Goal: Communication & Community: Connect with others

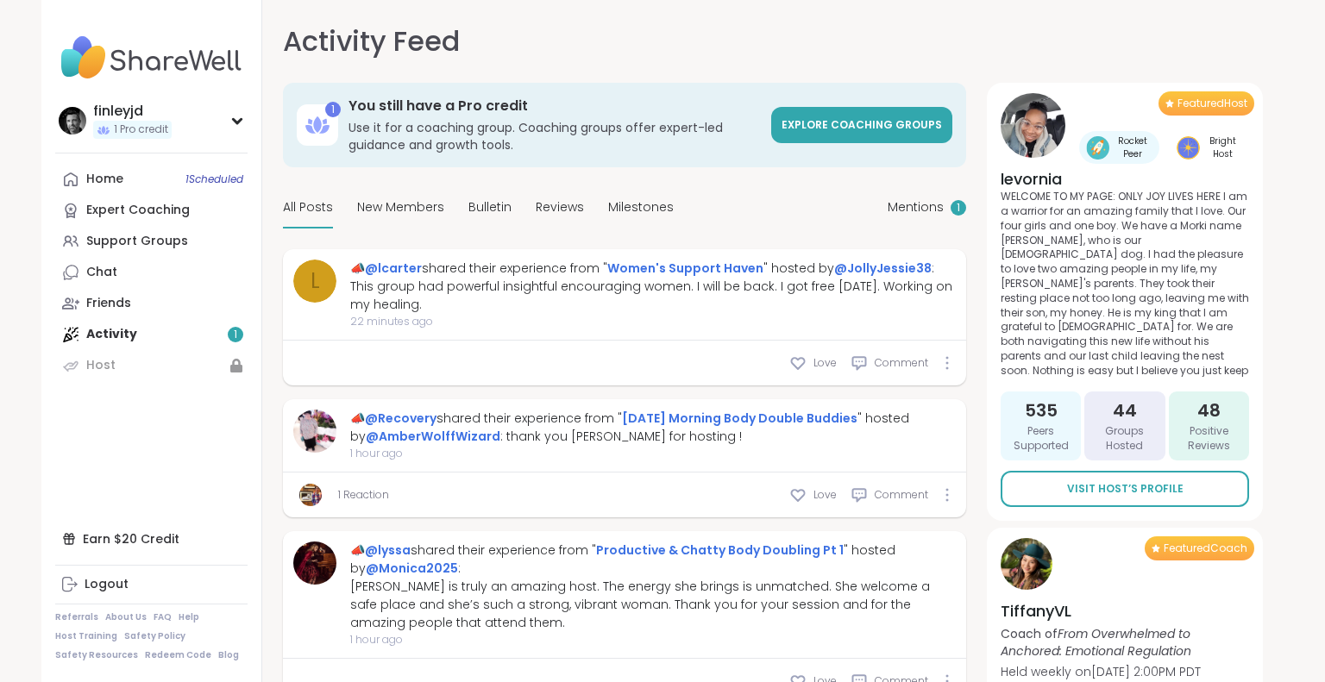
click at [141, 177] on link "Home 1 Scheduled" at bounding box center [151, 179] width 192 height 31
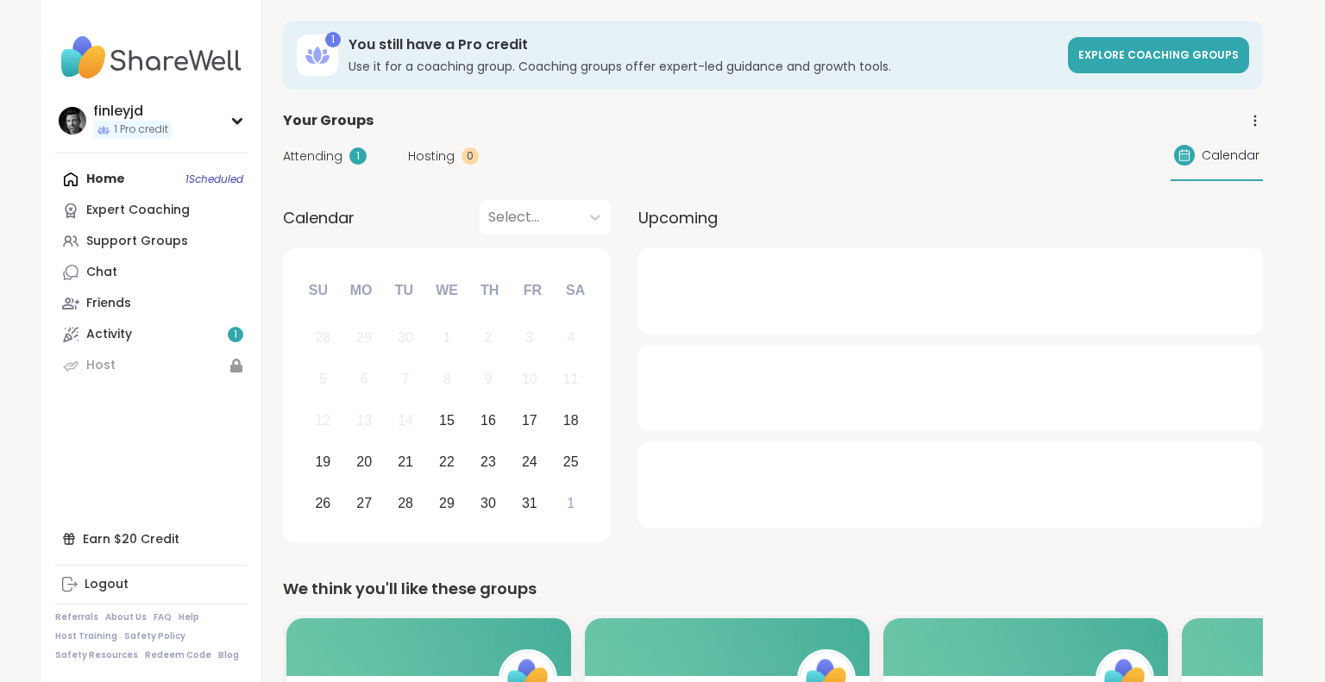
click at [207, 179] on div "Home 1 Scheduled Expert Coaching Support Groups Chat Friends Activity 1 Host" at bounding box center [151, 272] width 192 height 217
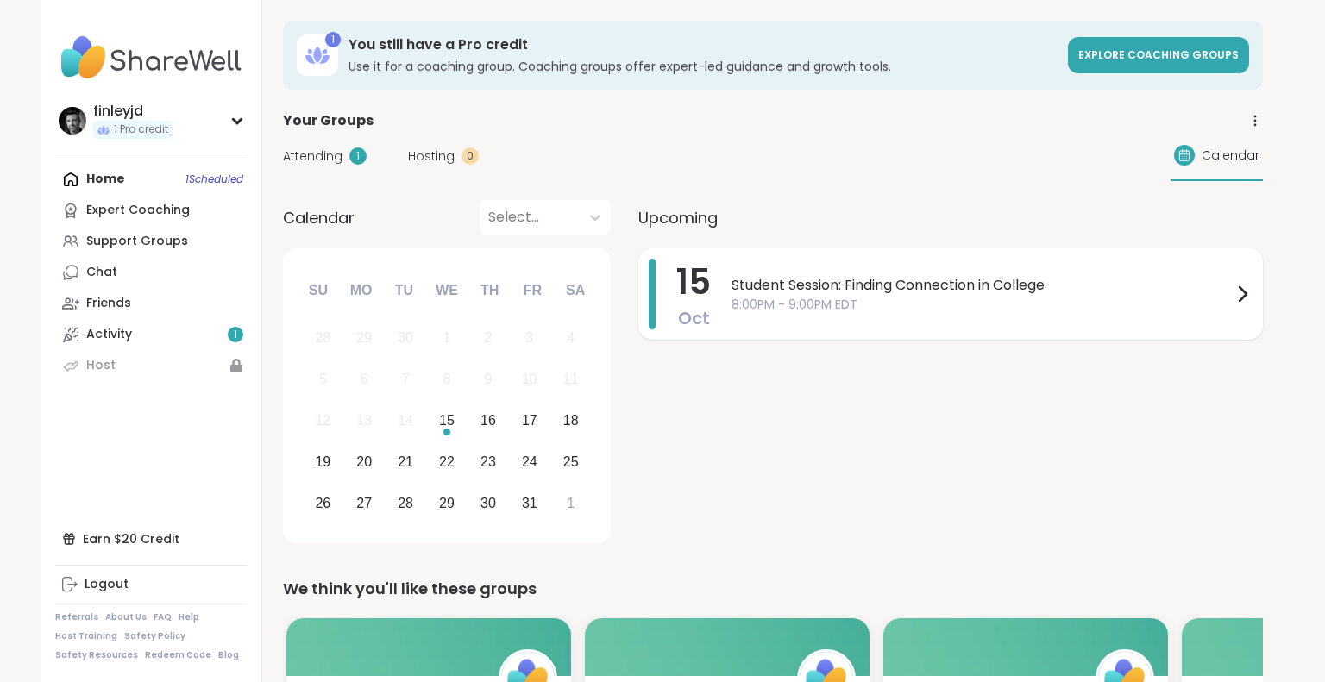
click at [823, 291] on span "Student Session: Finding Connection in College" at bounding box center [982, 285] width 500 height 21
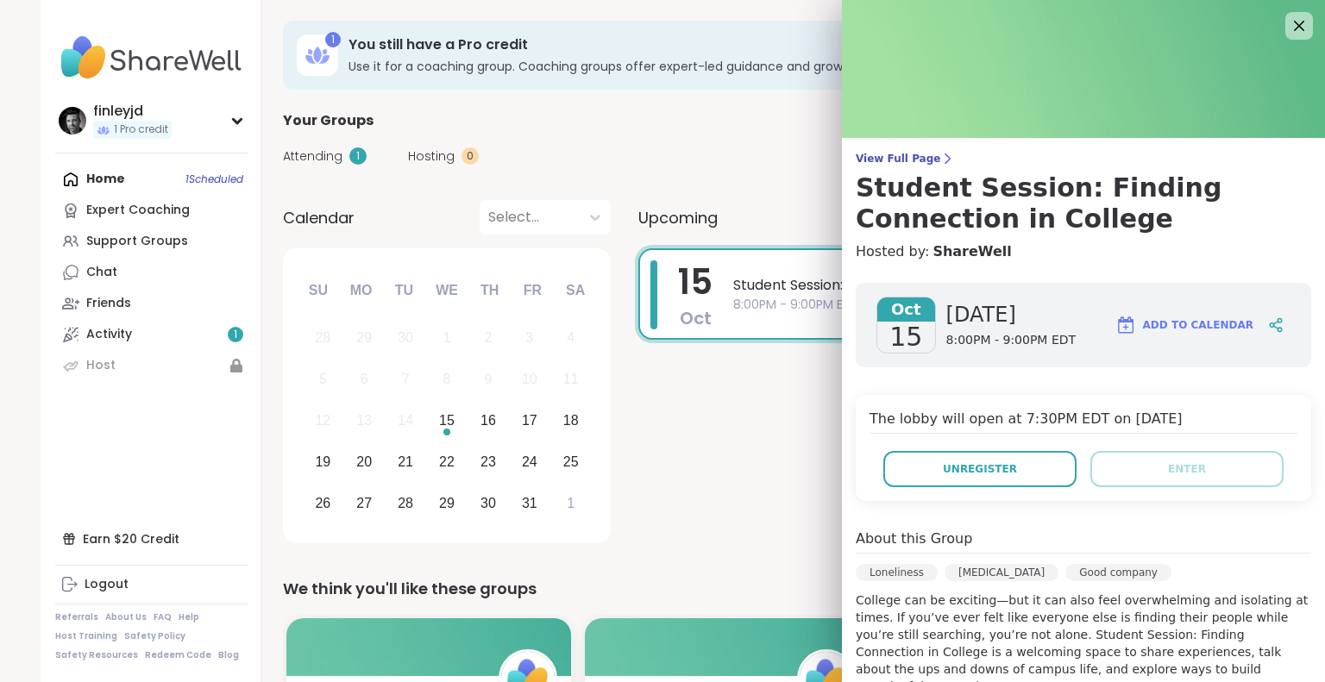
click at [804, 288] on span "Student Session: Finding Connection in College" at bounding box center [981, 285] width 497 height 21
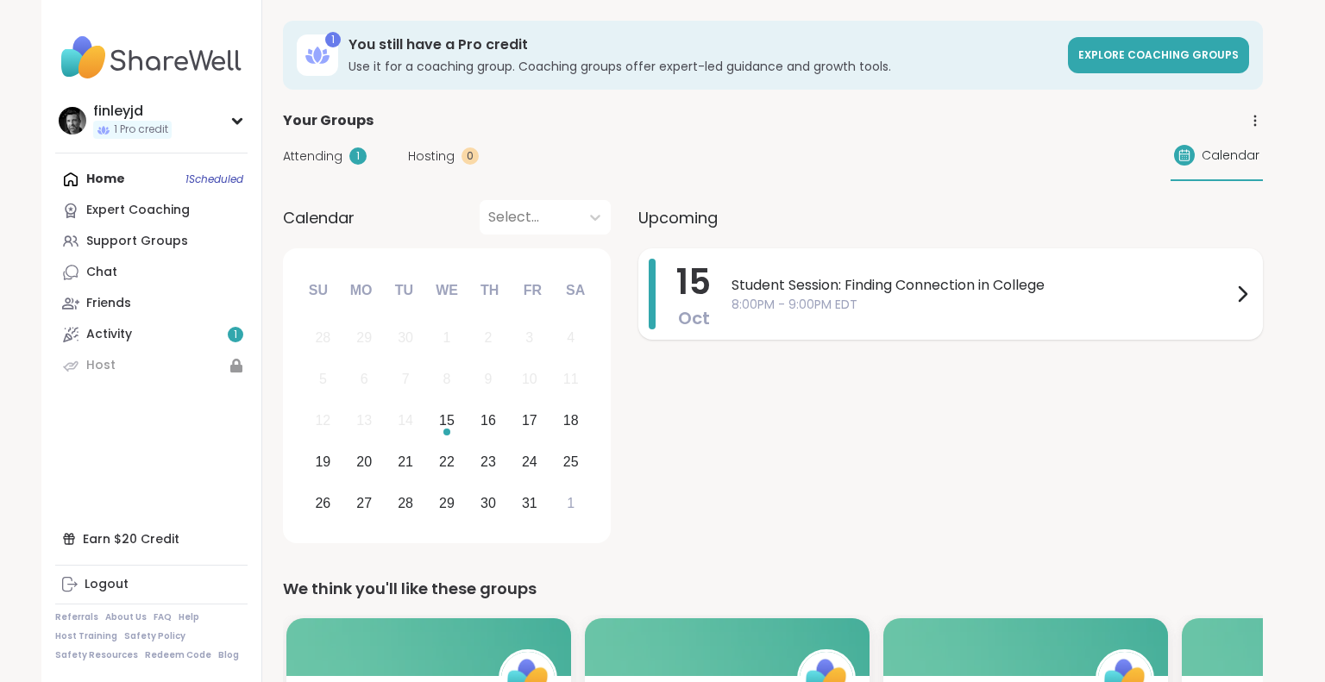
click at [804, 288] on span "Student Session: Finding Connection in College" at bounding box center [982, 285] width 500 height 21
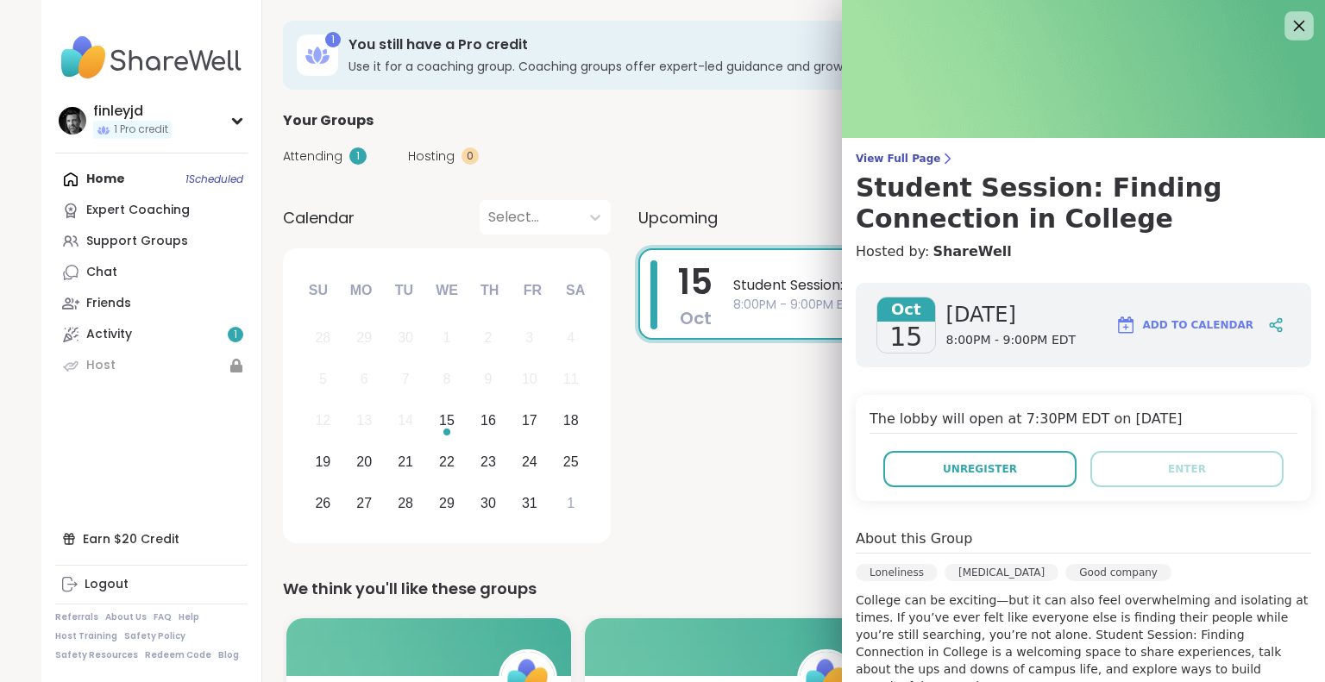
click at [1301, 27] on icon at bounding box center [1299, 26] width 11 height 11
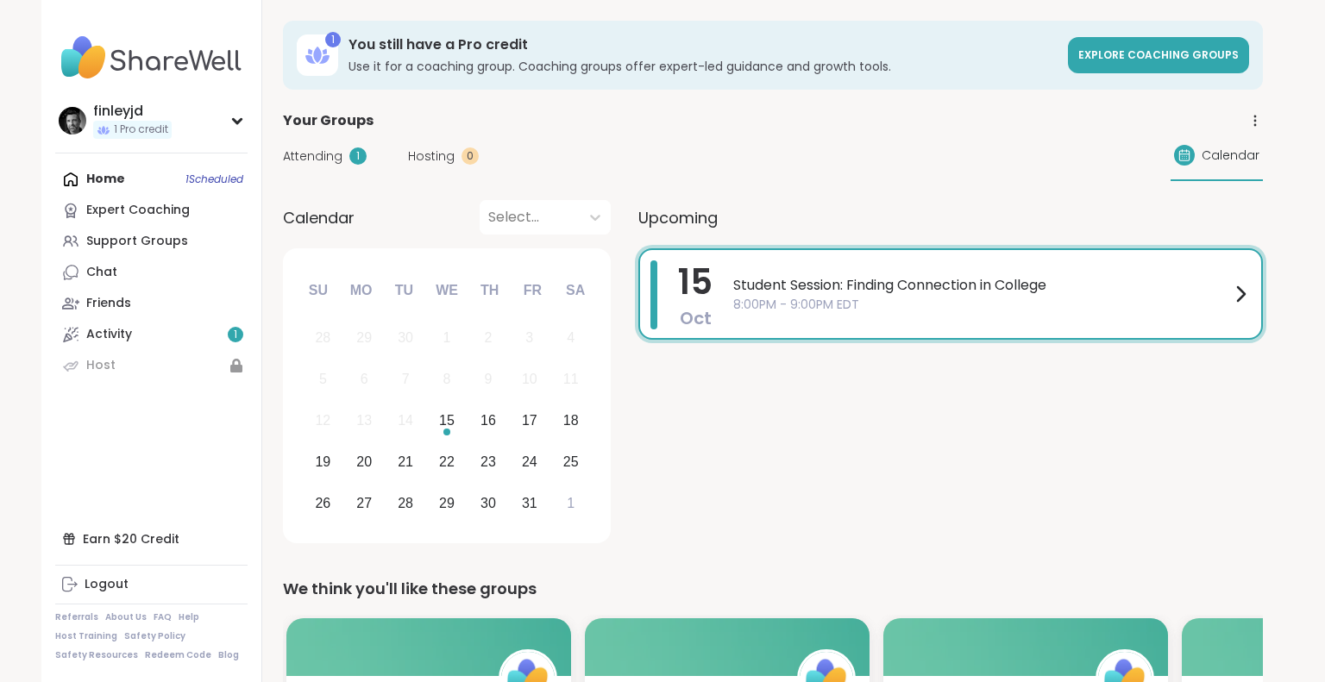
click at [1242, 299] on icon at bounding box center [1240, 294] width 21 height 21
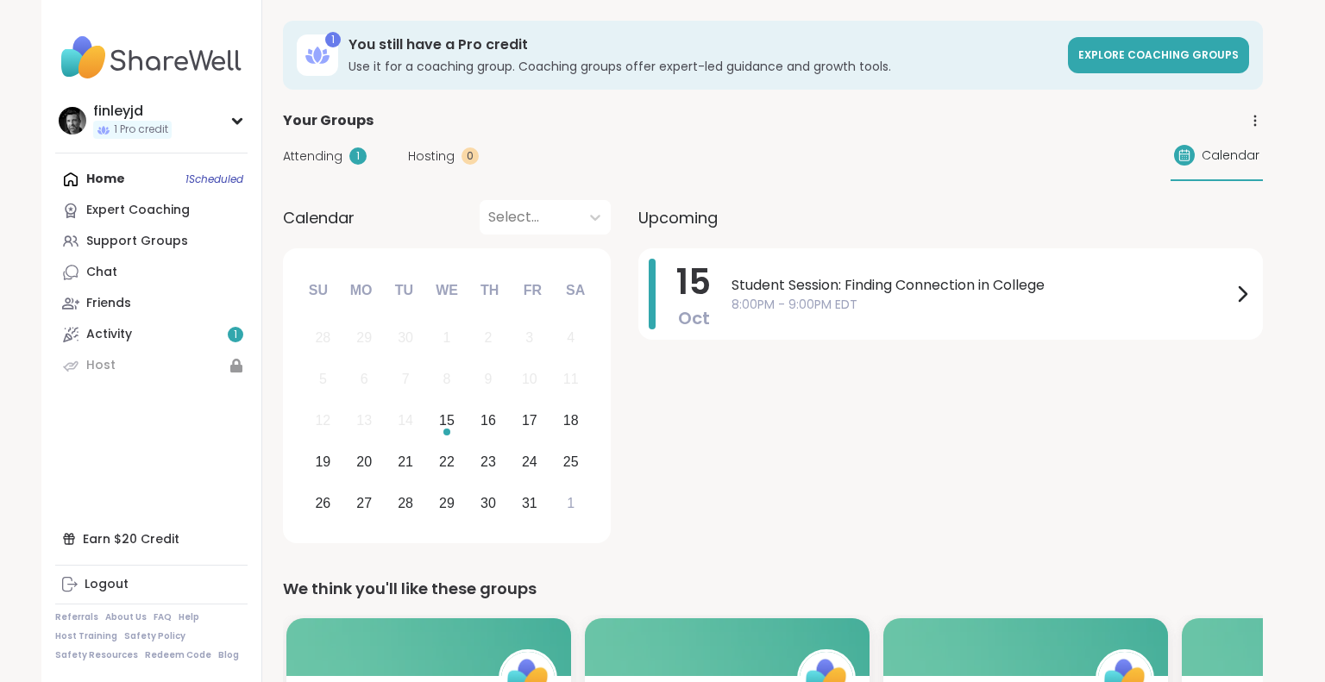
click at [827, 395] on div "[DATE] Student Session: Finding Connection in College 8:00PM - 9:00PM EDT" at bounding box center [950, 398] width 625 height 301
click at [224, 183] on div "Home 1 Scheduled Expert Coaching Support Groups Chat Friends Activity 1 Host" at bounding box center [151, 272] width 192 height 217
click at [799, 288] on span "Student Session: Finding Connection in College" at bounding box center [982, 285] width 500 height 21
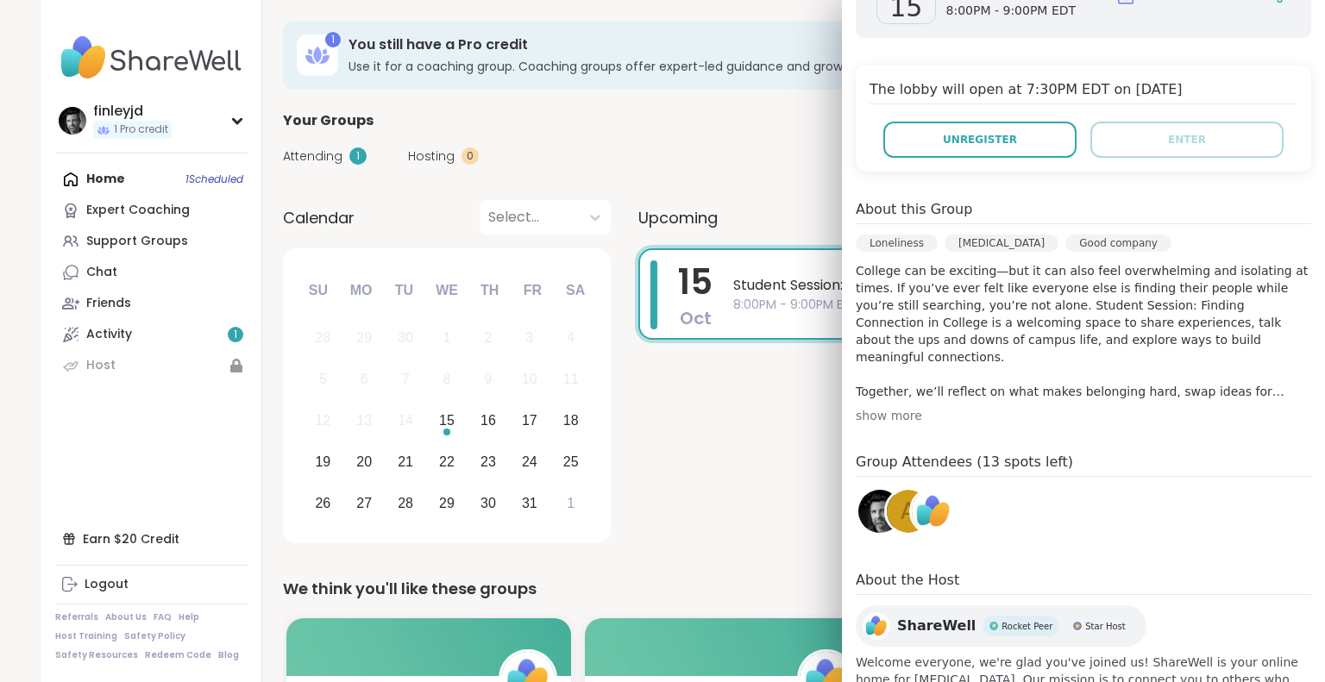
scroll to position [382, 0]
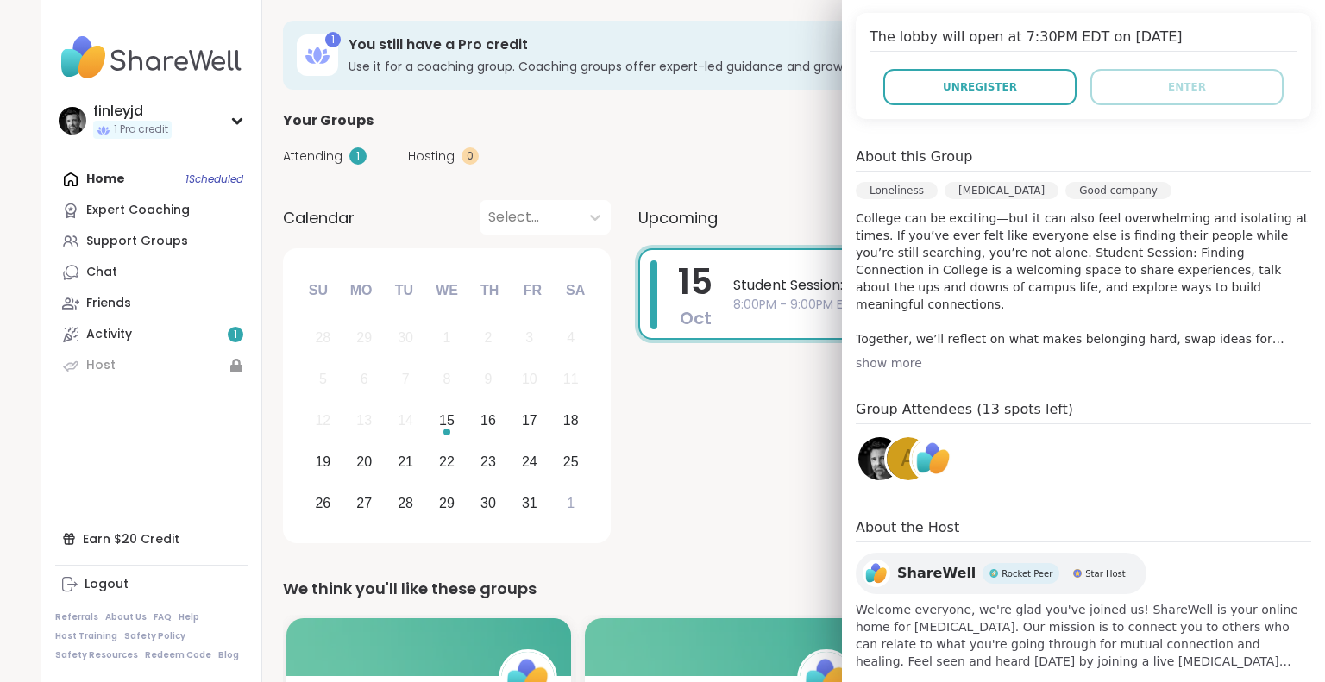
click at [934, 459] on img at bounding box center [933, 458] width 43 height 43
click at [781, 131] on div "Attending 1 Hosting 0 Calendar" at bounding box center [773, 156] width 980 height 50
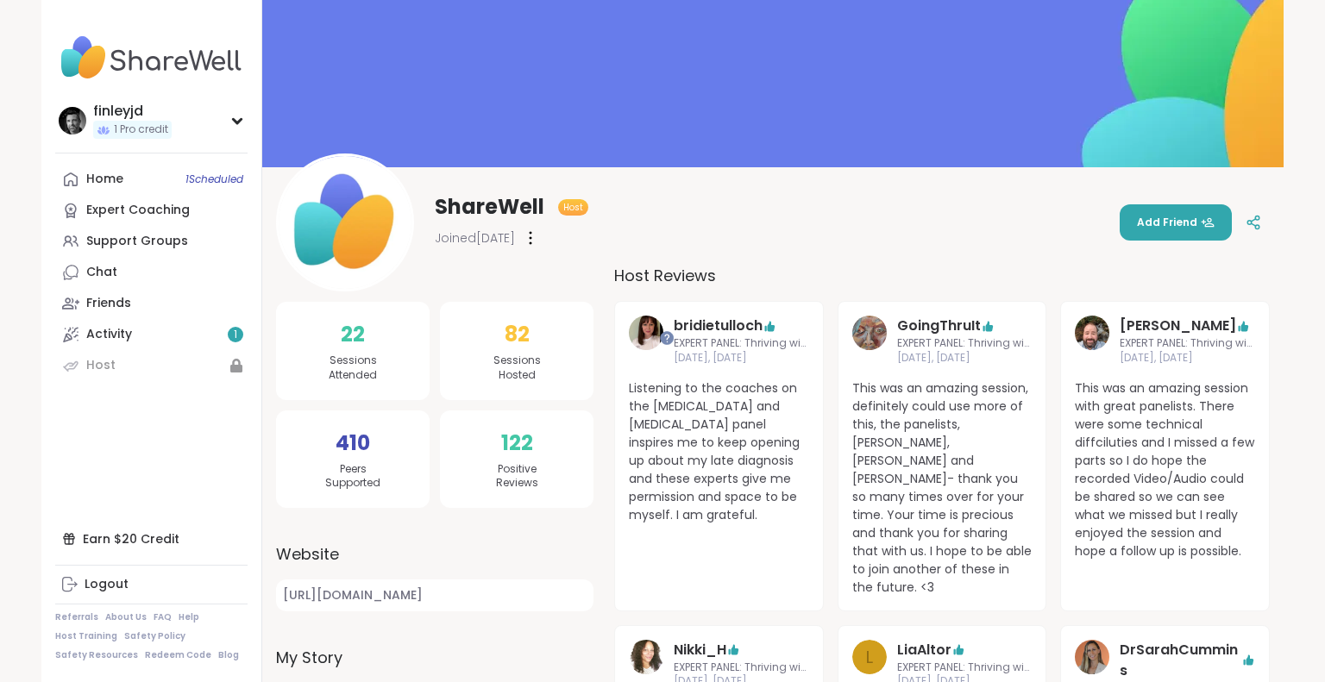
scroll to position [45, 0]
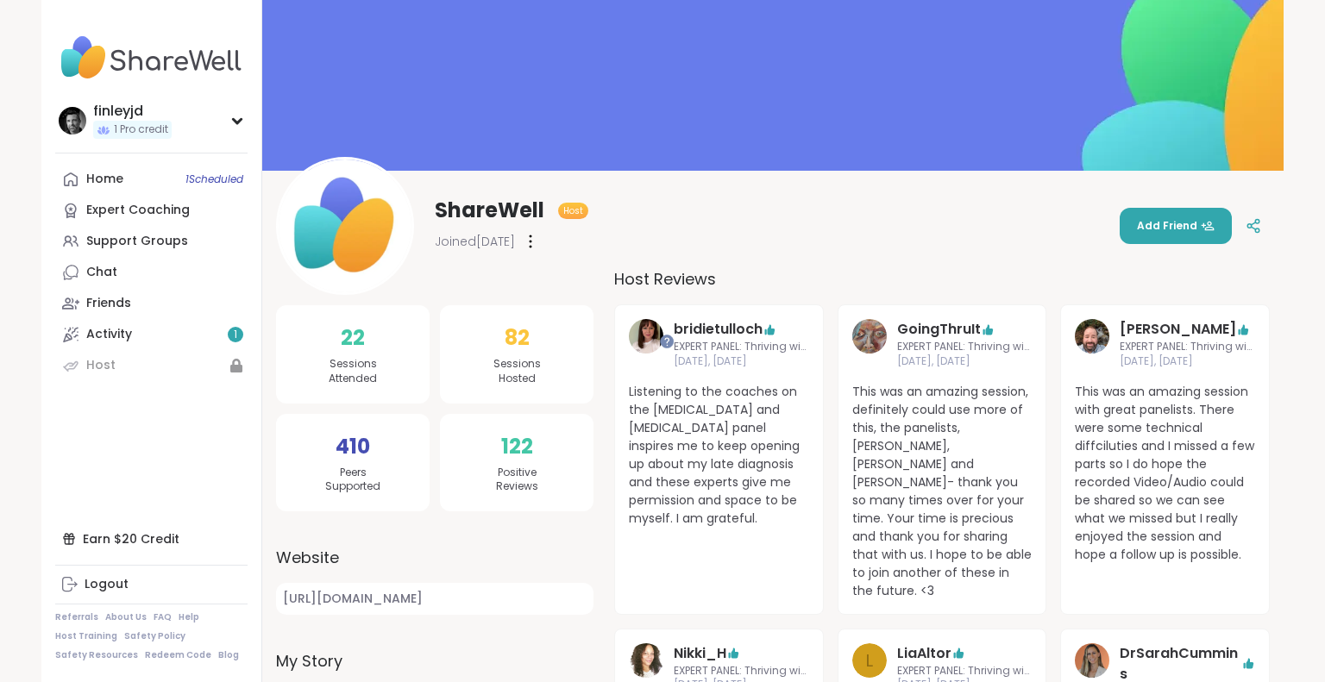
click at [514, 337] on span "82" at bounding box center [517, 338] width 25 height 31
click at [349, 339] on span "22" at bounding box center [353, 338] width 24 height 31
click at [360, 437] on span "410" at bounding box center [353, 446] width 35 height 31
click at [379, 195] on img at bounding box center [345, 226] width 133 height 133
click at [365, 237] on img at bounding box center [345, 226] width 133 height 133
